Goal: Task Accomplishment & Management: Use online tool/utility

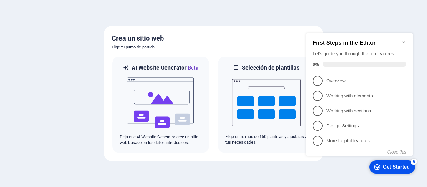
click at [407, 169] on div "Get Started" at bounding box center [396, 167] width 27 height 6
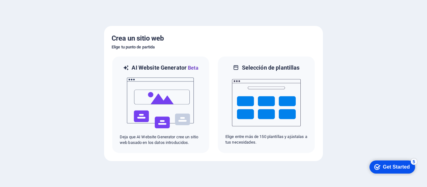
click at [398, 168] on div "Get Started" at bounding box center [396, 167] width 27 height 6
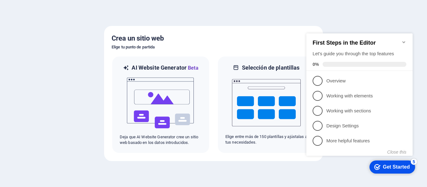
click at [239, 41] on h5 "Crea un sitio web" at bounding box center [214, 38] width 204 height 10
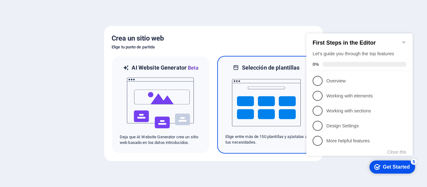
click at [276, 71] on h6 "Selección de plantillas" at bounding box center [271, 68] width 58 height 8
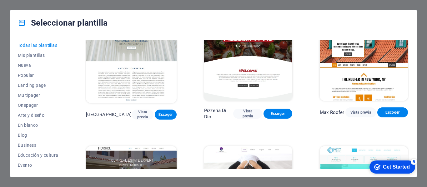
scroll to position [2564, 0]
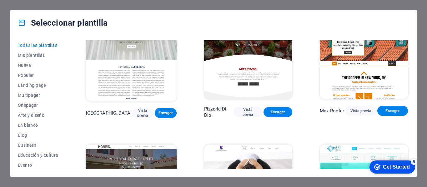
click at [265, 181] on div "Seleccionar plantilla Todas las plantillas Mis plantillas Nueva Popular Landing…" at bounding box center [213, 93] width 427 height 187
click at [423, 116] on div "Seleccionar plantilla Todas las plantillas Mis plantillas Nueva Popular Landing…" at bounding box center [213, 93] width 427 height 187
